Goal: Task Accomplishment & Management: Manage account settings

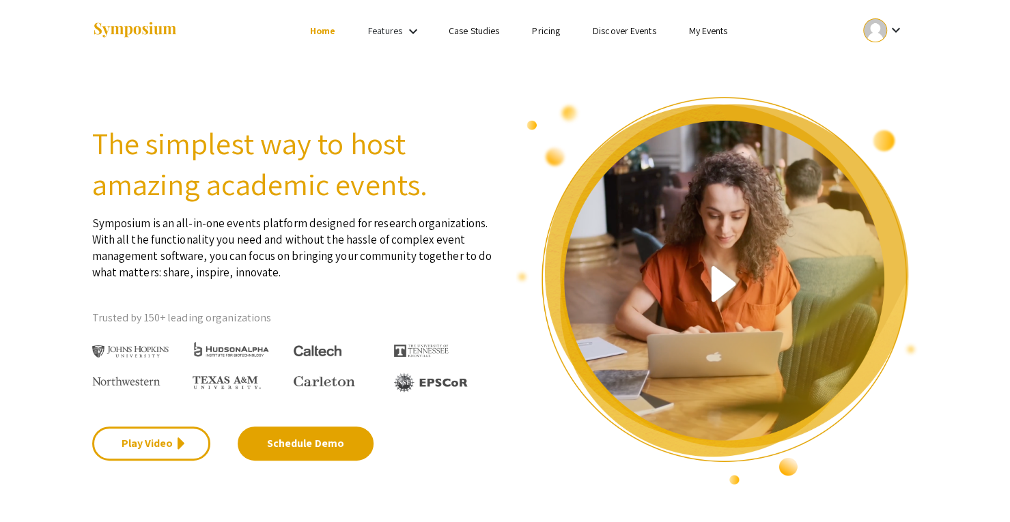
click at [891, 34] on mat-icon "keyboard_arrow_down" at bounding box center [895, 30] width 16 height 16
click at [890, 100] on button "My Submissions" at bounding box center [890, 100] width 84 height 33
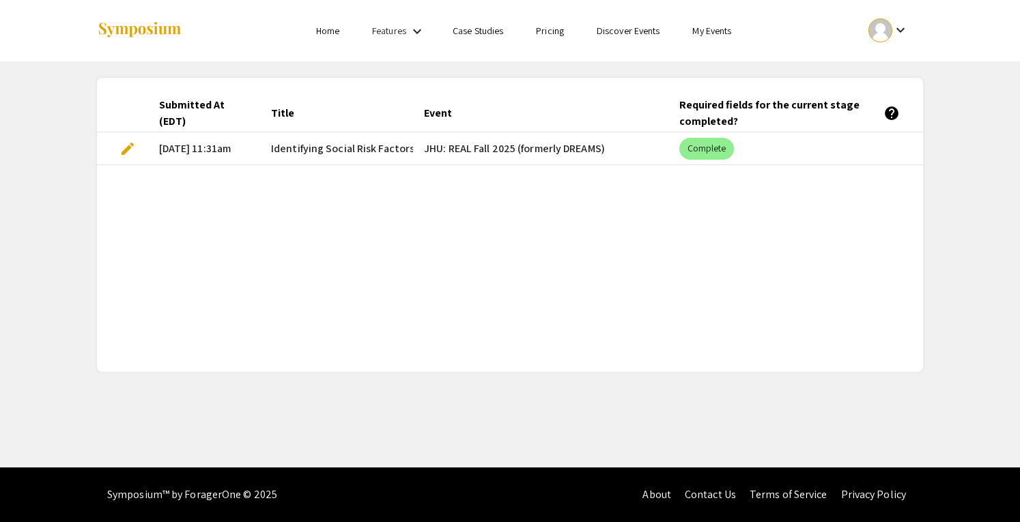
click at [301, 190] on div "Submitted At (EDT) Title Event Required fields for the current stage completed?…" at bounding box center [510, 224] width 826 height 261
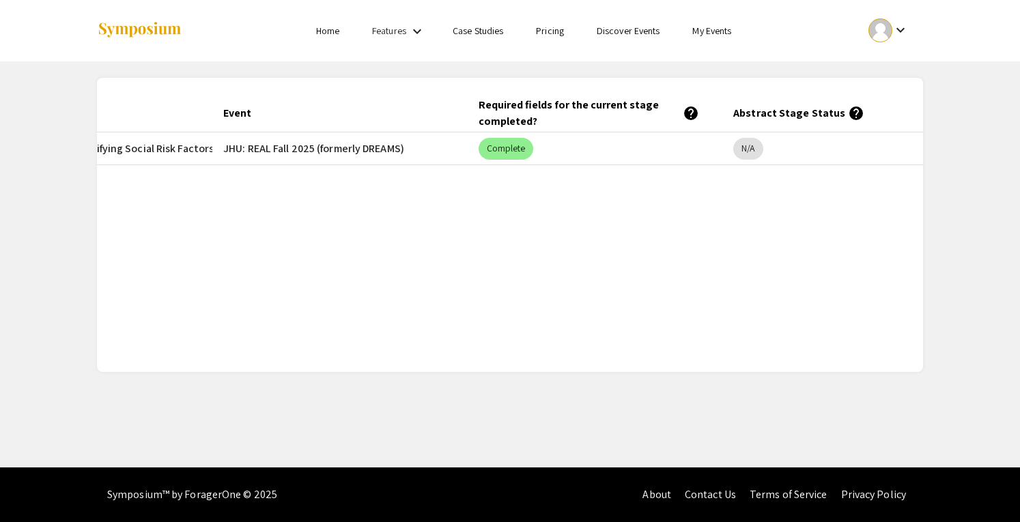
scroll to position [0, 255]
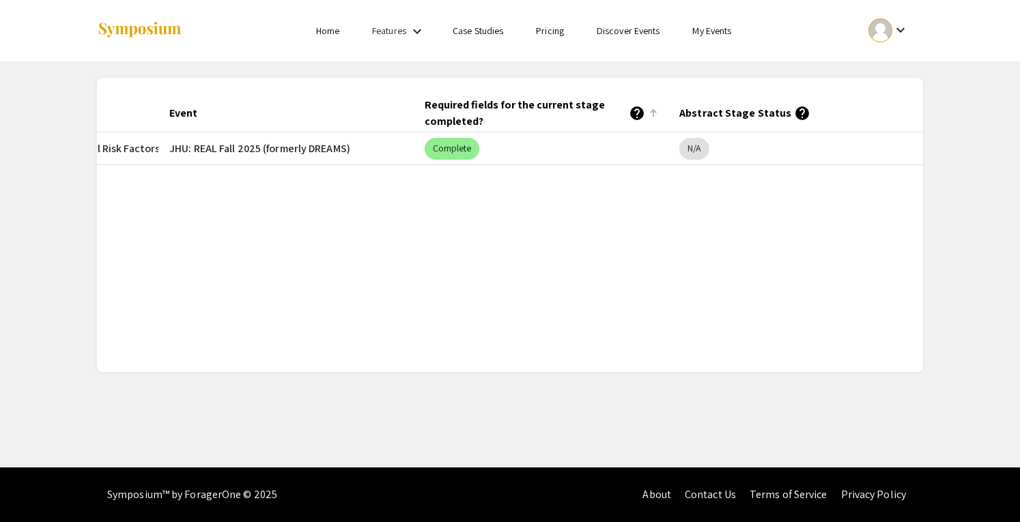
click at [472, 104] on div "Required fields for the current stage completed? help" at bounding box center [535, 113] width 221 height 33
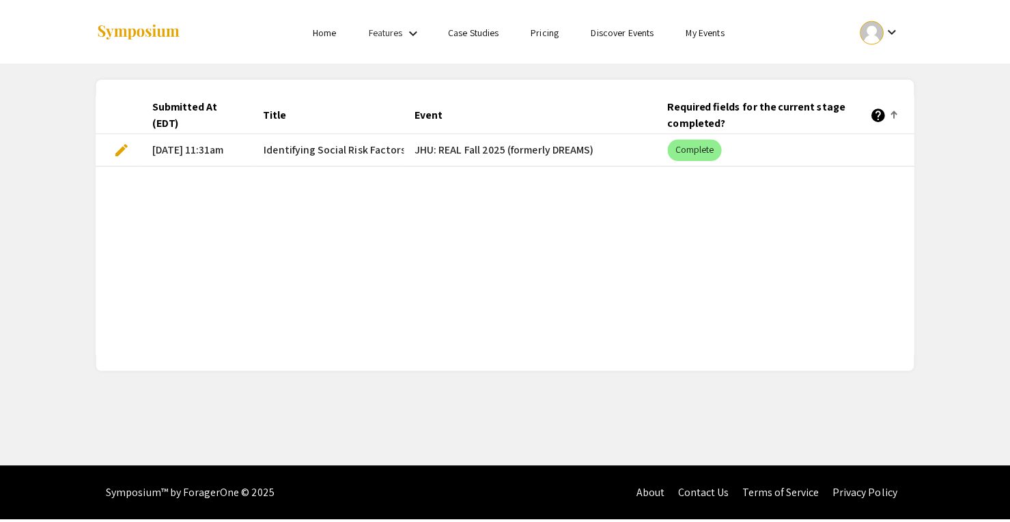
scroll to position [0, 0]
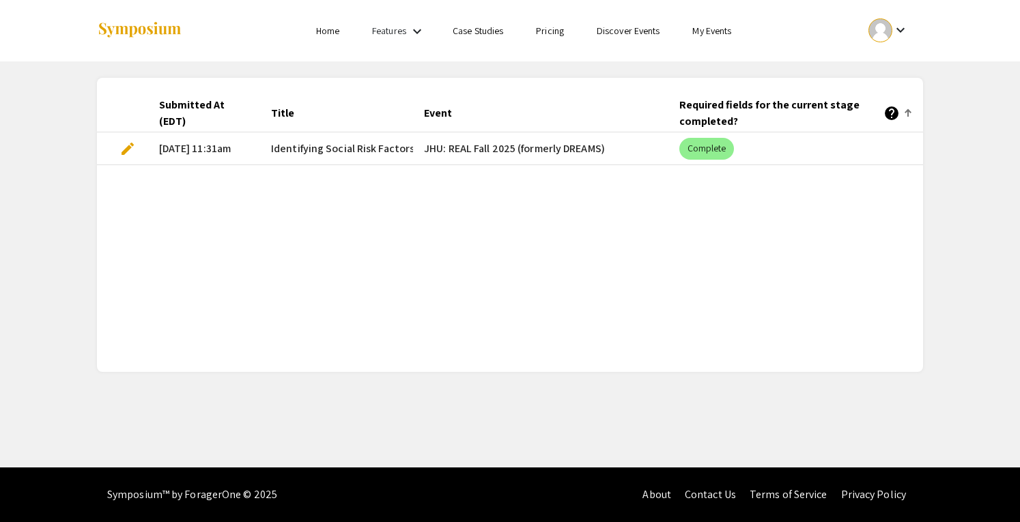
click at [347, 145] on span "Identifying Social Risk Factors In Unstructured EHRs of [MEDICAL_DATA] Patients…" at bounding box center [567, 149] width 593 height 16
click at [721, 141] on mat-chip "Complete" at bounding box center [706, 149] width 55 height 22
click at [696, 152] on mat-chip "Complete" at bounding box center [706, 149] width 55 height 22
click at [656, 182] on div "Submitted At (EDT) Title Event Required fields for the current stage completed?…" at bounding box center [510, 224] width 826 height 261
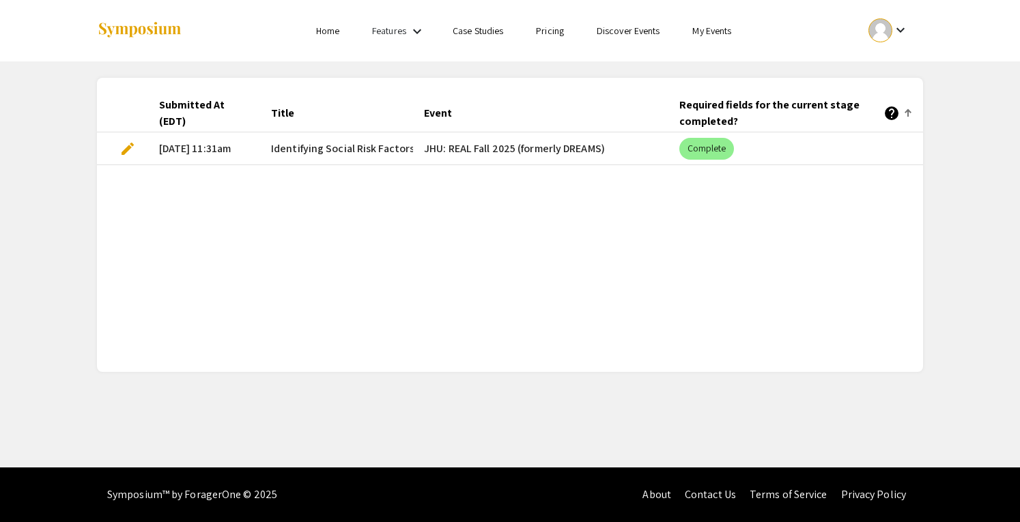
click at [201, 144] on mat-cell "[DATE] 11:31am" at bounding box center [204, 148] width 112 height 33
click at [258, 149] on mat-cell "[DATE] 11:31am" at bounding box center [204, 148] width 112 height 33
click at [126, 143] on span "edit" at bounding box center [127, 149] width 16 height 16
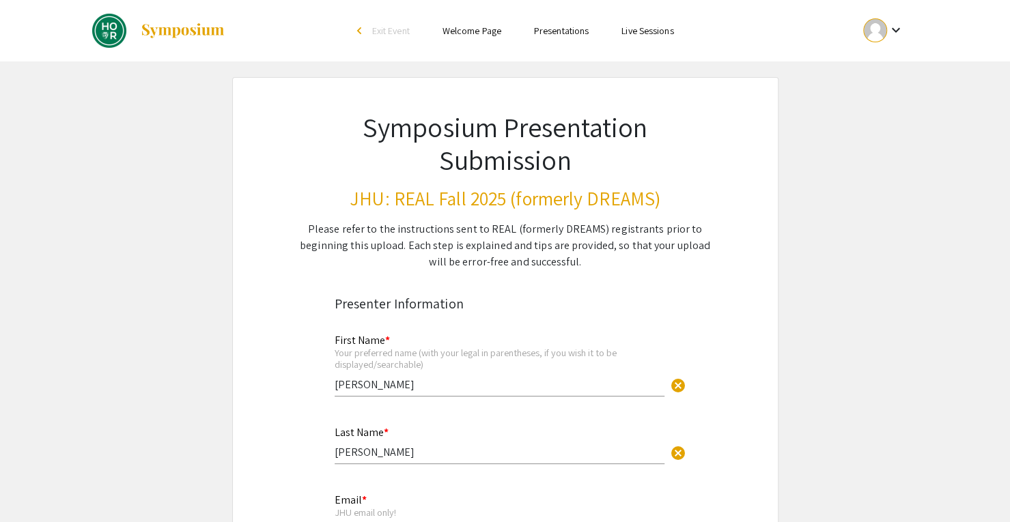
select select "custom"
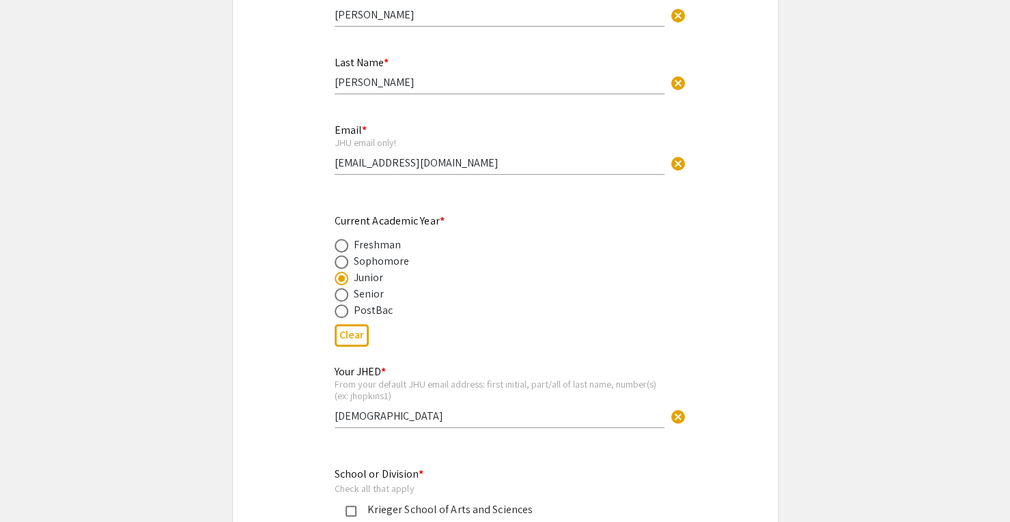
type input "0"
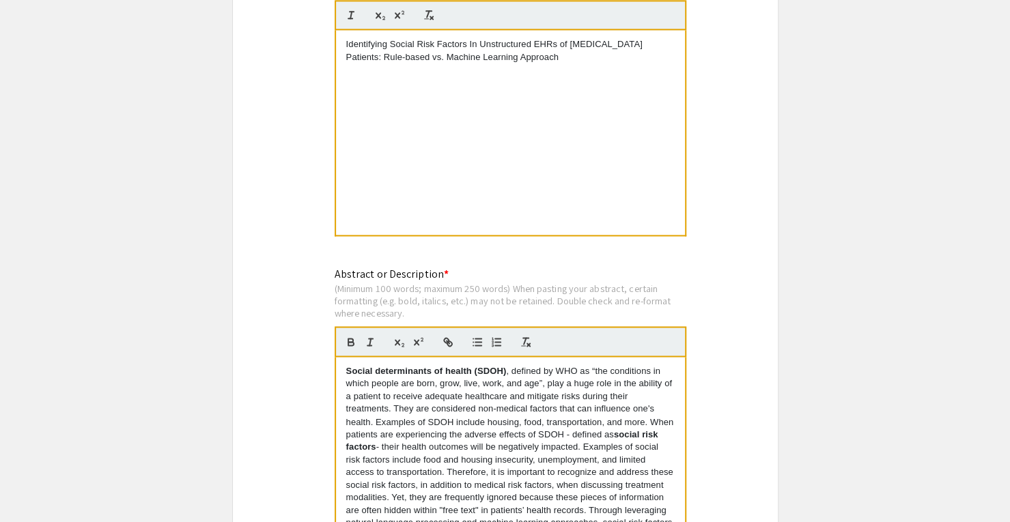
select select "auto"
type input "1"
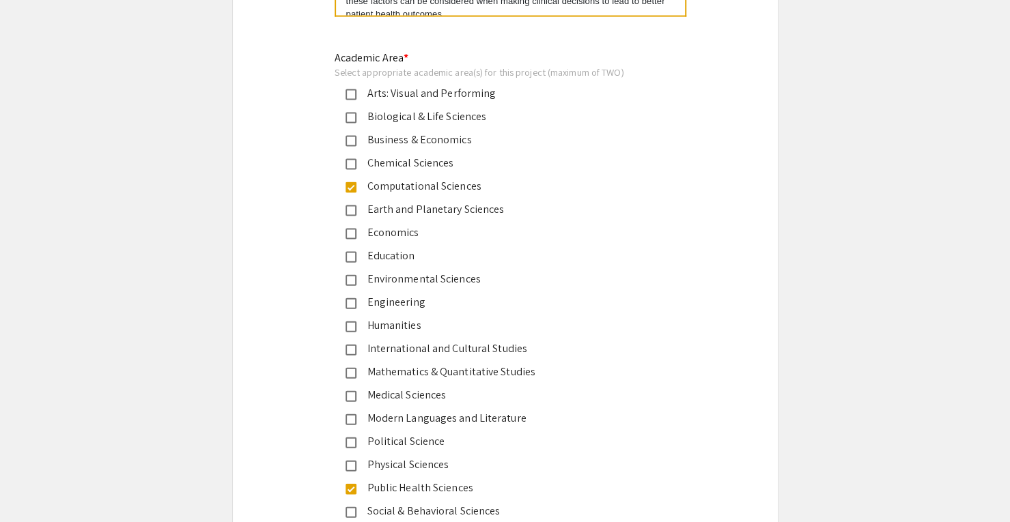
select select "auto"
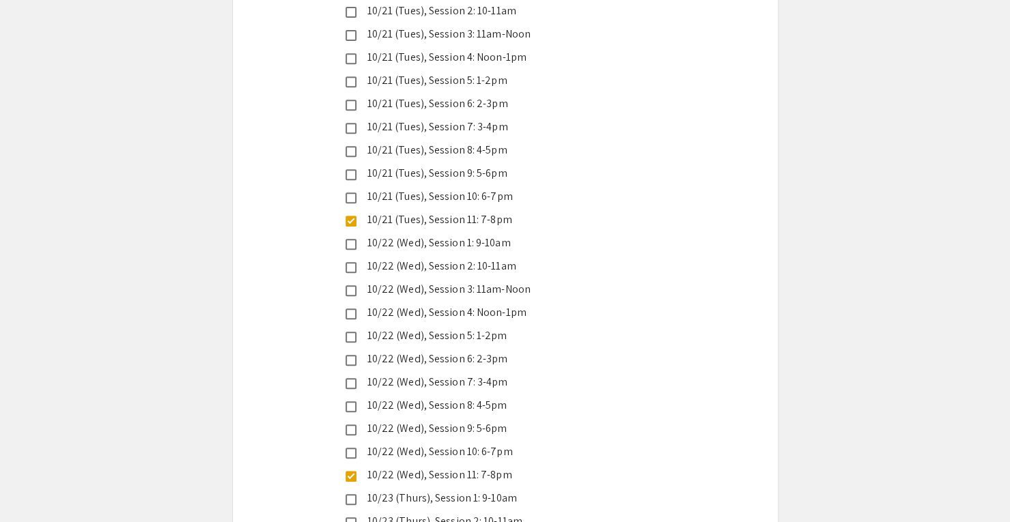
scroll to position [3345, 0]
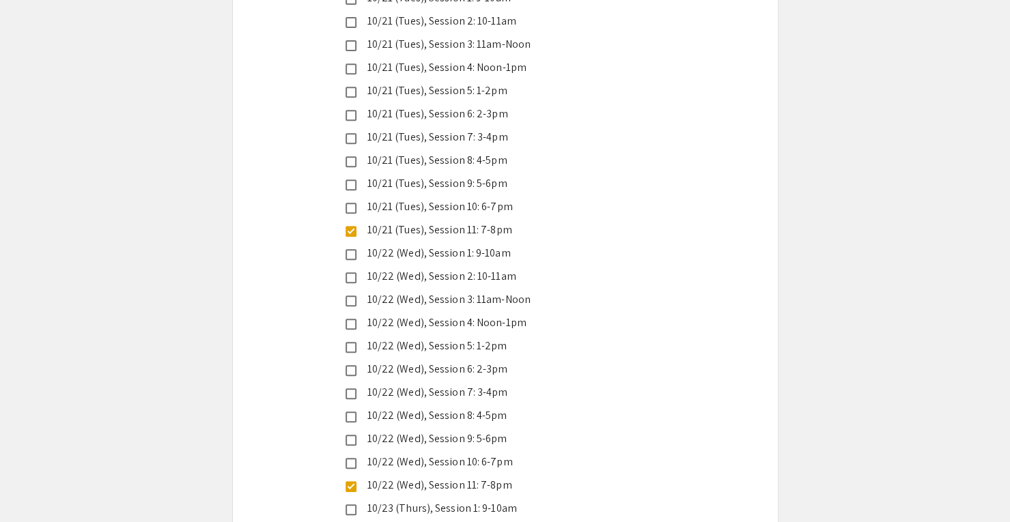
click at [347, 226] on mat-pseudo-checkbox at bounding box center [350, 231] width 11 height 11
click at [347, 203] on mat-pseudo-checkbox at bounding box center [350, 208] width 11 height 11
click at [349, 481] on mat-pseudo-checkbox at bounding box center [350, 486] width 11 height 11
click at [349, 458] on mat-pseudo-checkbox at bounding box center [350, 463] width 11 height 11
click at [280, 403] on div "Live Presentation Dates/Times (all times are [GEOGRAPHIC_DATA]): * help Check O…" at bounding box center [505, 351] width 545 height 876
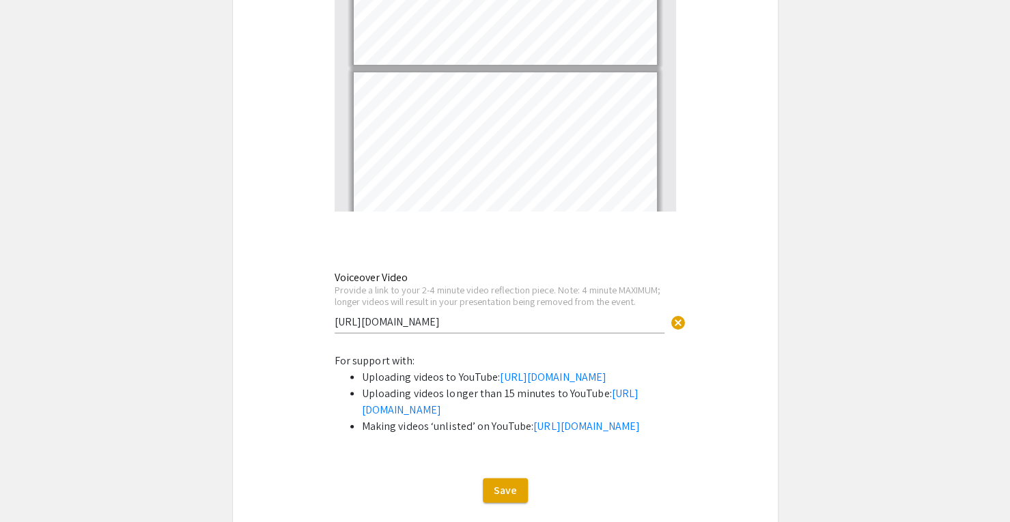
scroll to position [4621, 0]
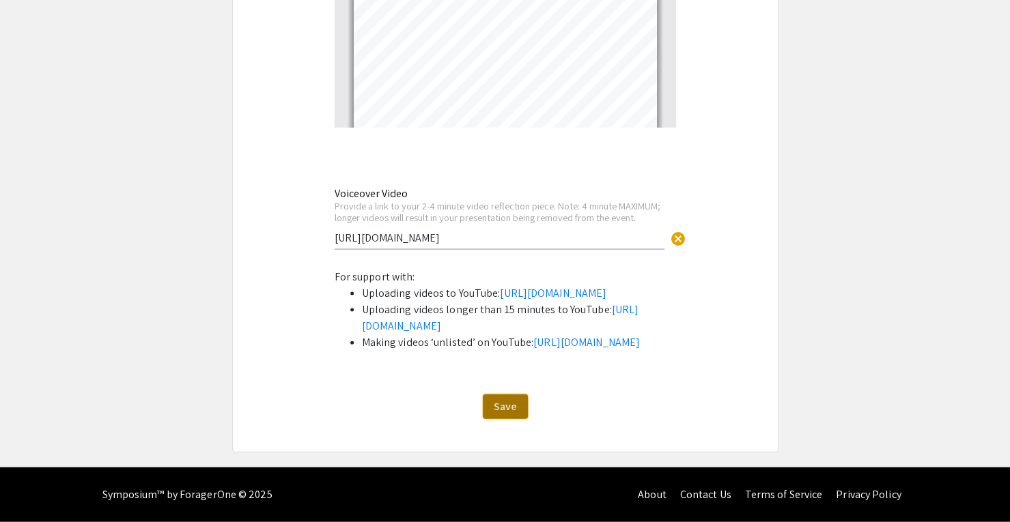
click at [501, 407] on span "Save" at bounding box center [505, 406] width 23 height 14
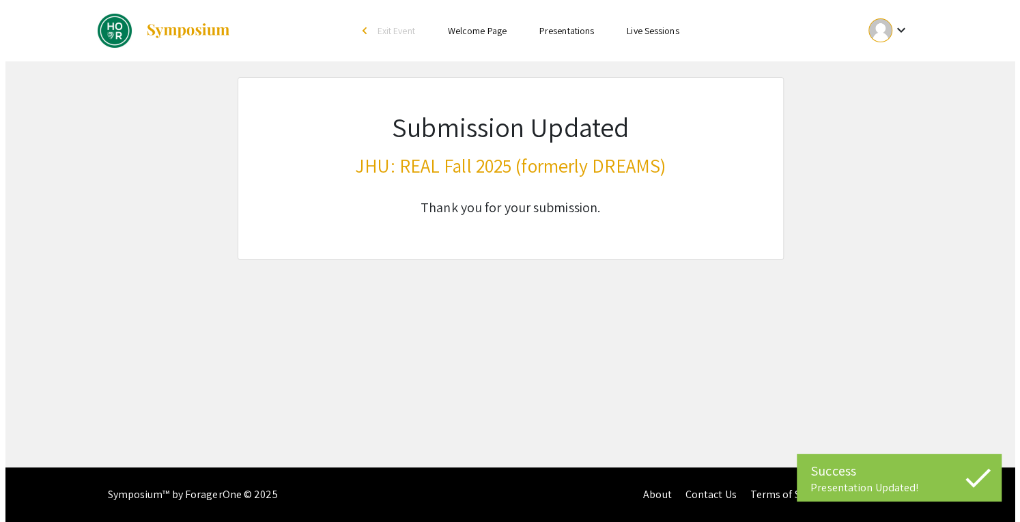
scroll to position [0, 0]
